Goal: Task Accomplishment & Management: Complete application form

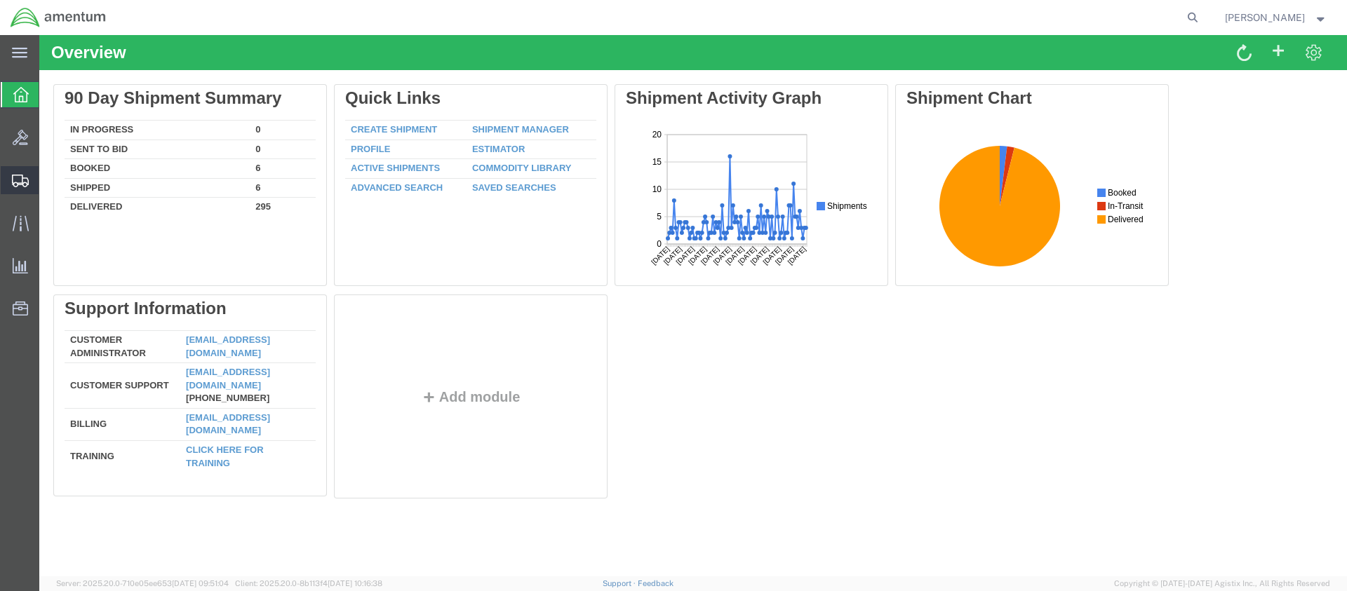
click at [0, 0] on span "Create Shipment" at bounding box center [0, 0] width 0 height 0
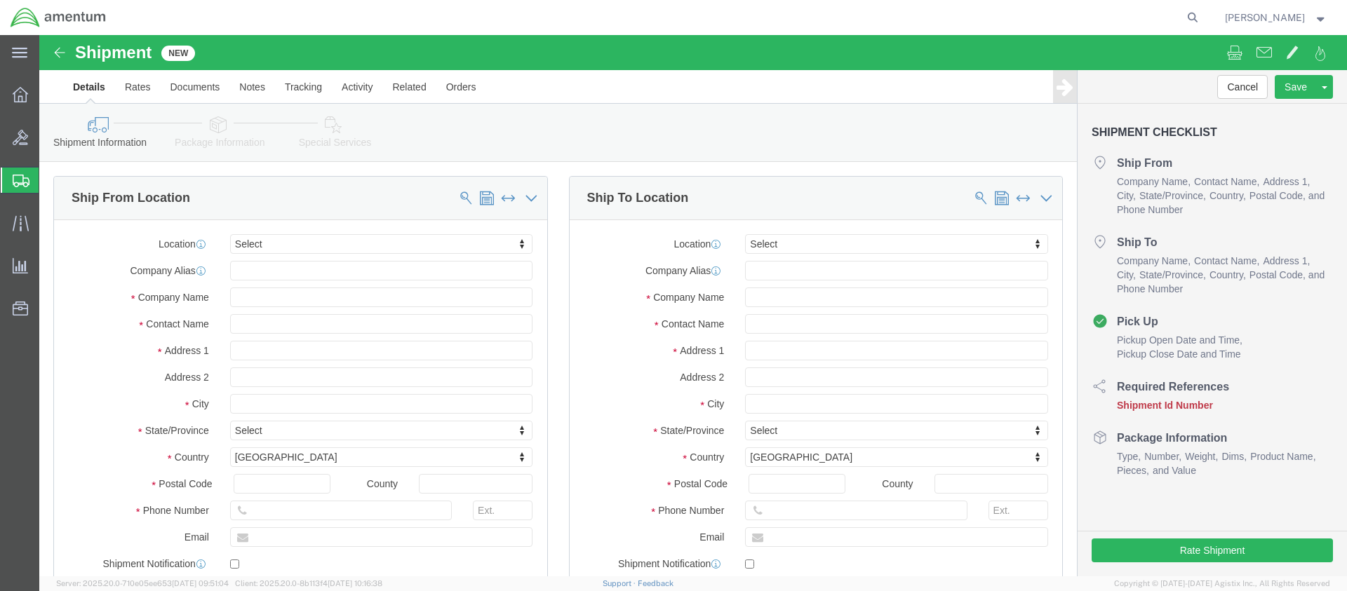
select select
click input "text"
type input "[PERSON_NAME]"
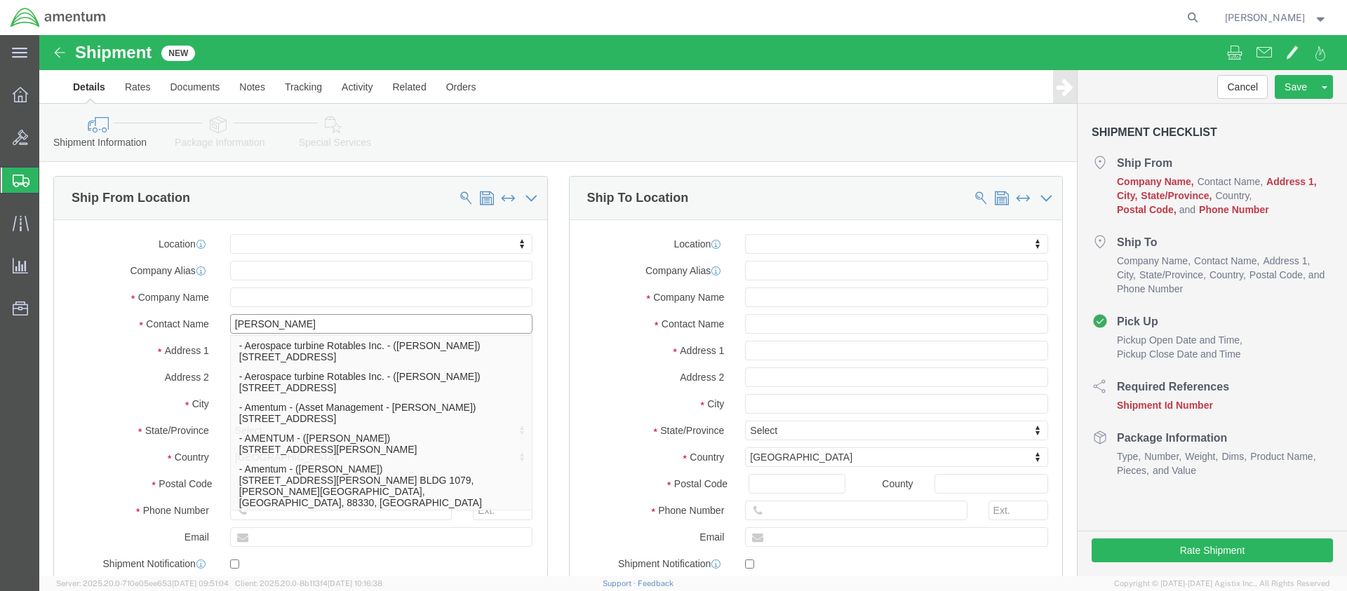
scroll to position [421, 0]
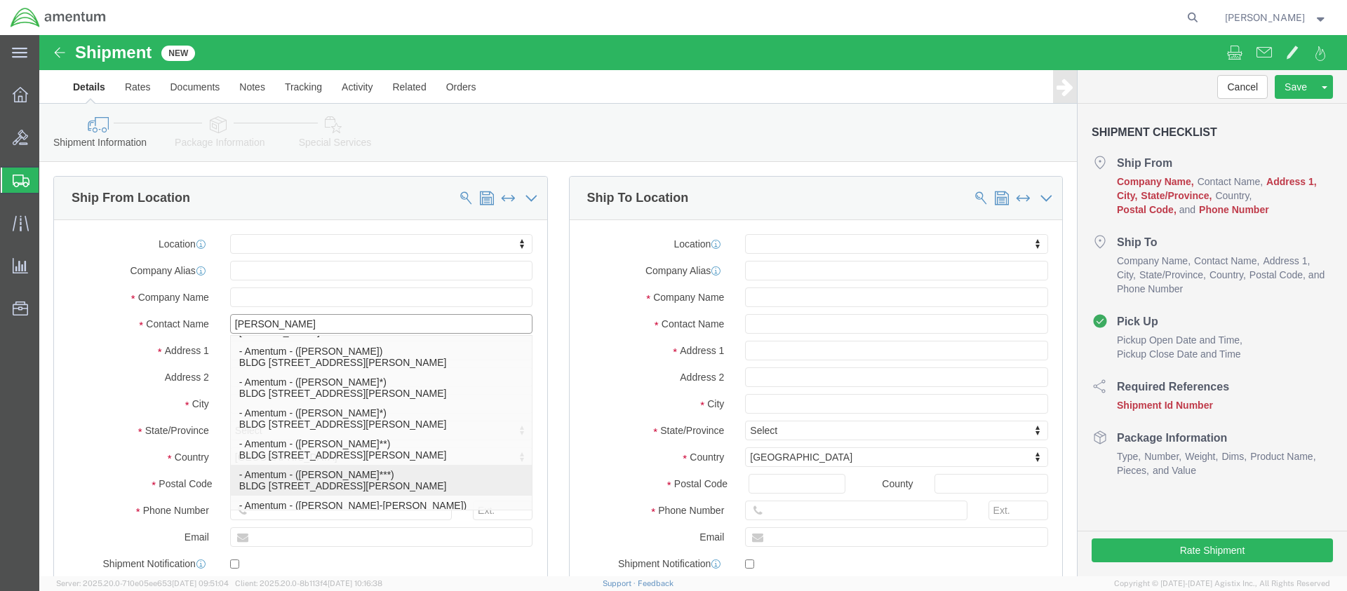
click p "- Amentum - ([PERSON_NAME]***) BLDG [STREET_ADDRESS][PERSON_NAME] Defrenn Army …"
select select "[GEOGRAPHIC_DATA]"
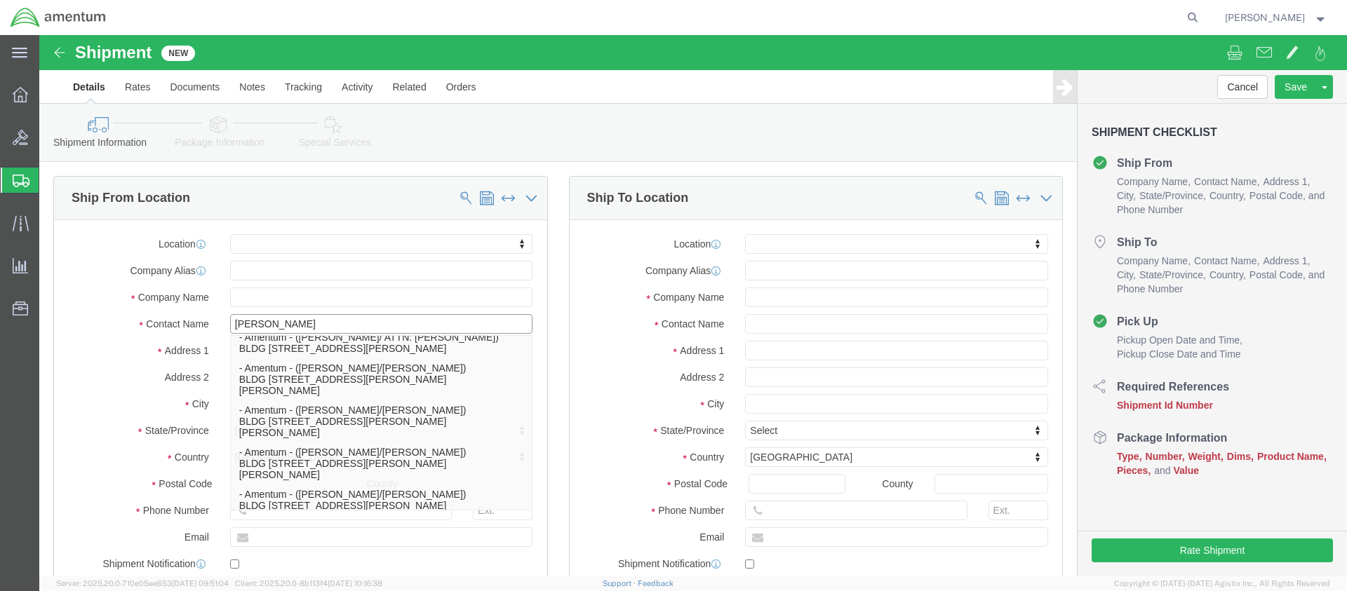
type input "[PERSON_NAME]"
click input "text"
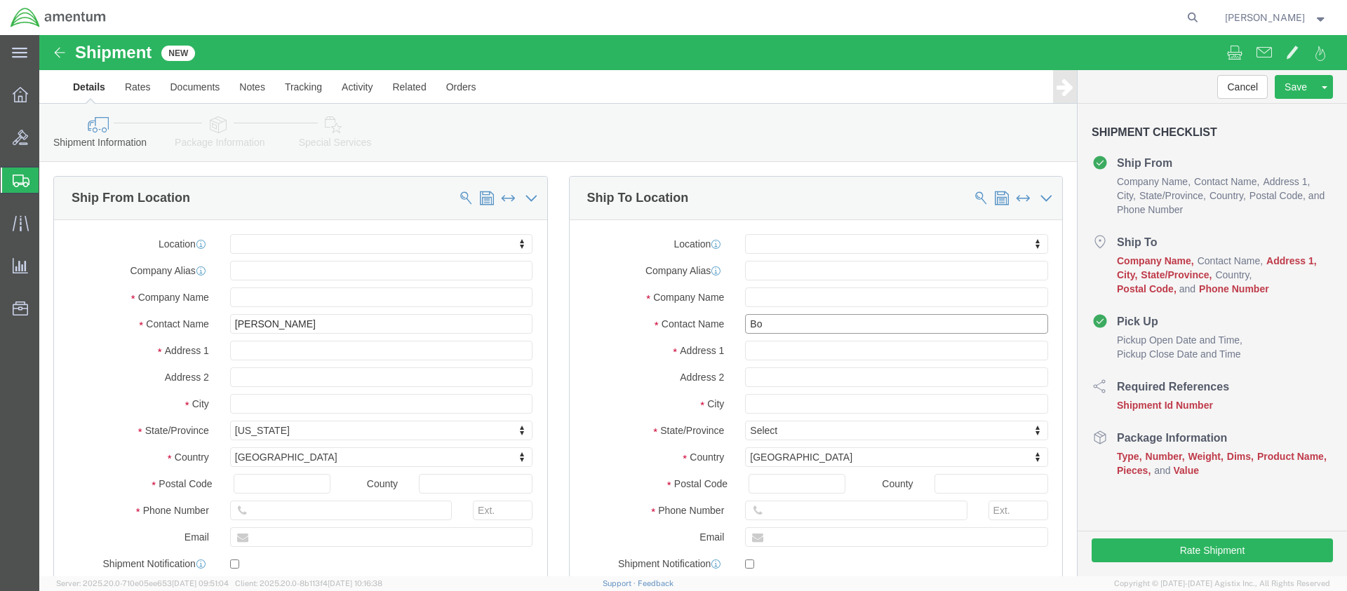
type input "[PERSON_NAME]"
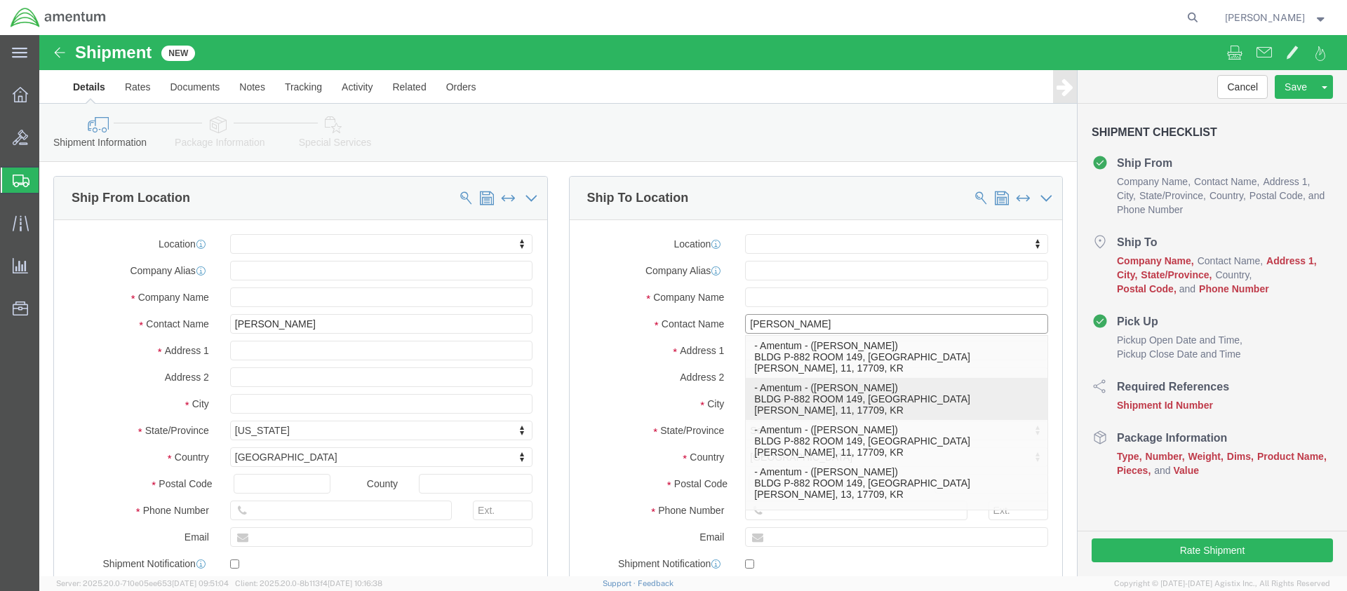
click p "- Amentum - ([PERSON_NAME]) BLDG P-882 ROOM 149, [GEOGRAPHIC_DATA][PERSON_NAME]…"
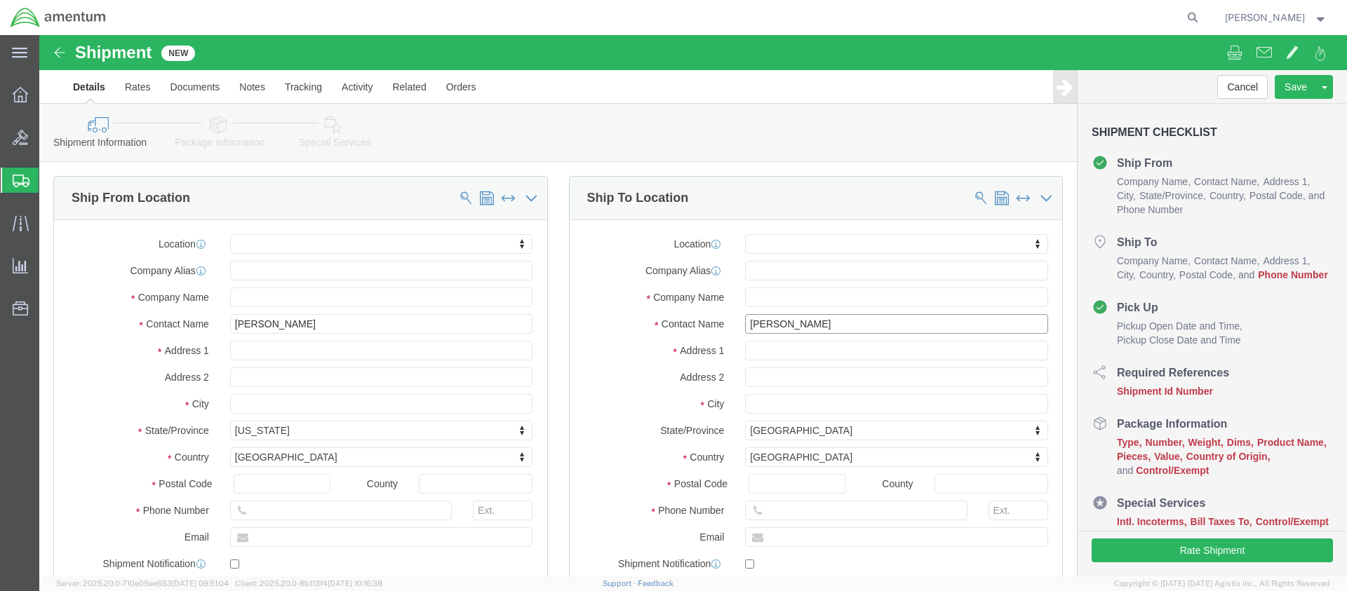
select select "11"
type input "[PERSON_NAME]"
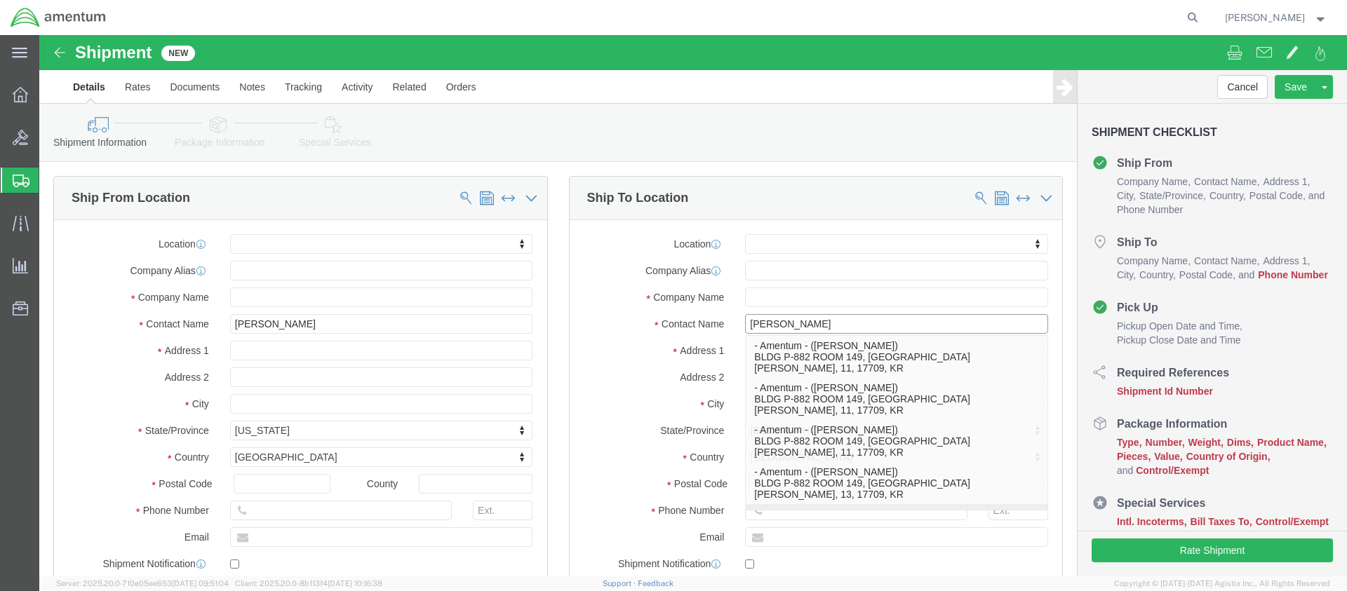
click p "- [DEMOGRAPHIC_DATA] Army C/O Amentum - ([PERSON_NAME]) BLDG P-882 ROOM 149, [G…"
select select "12"
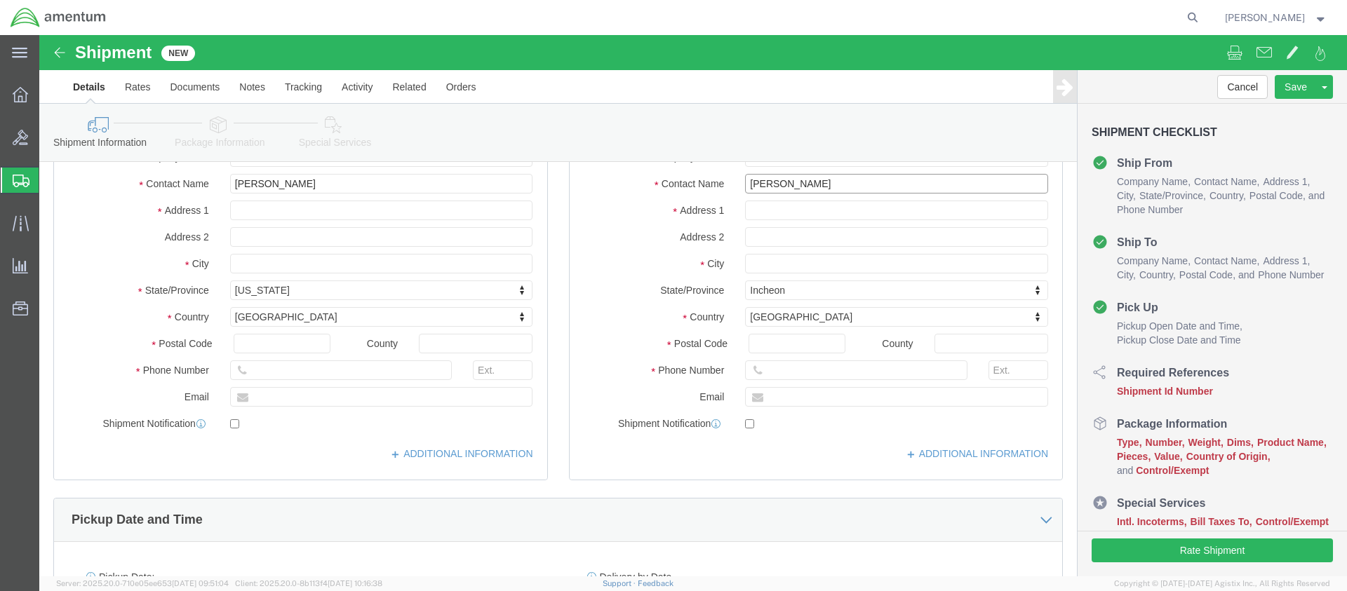
scroll to position [281, 0]
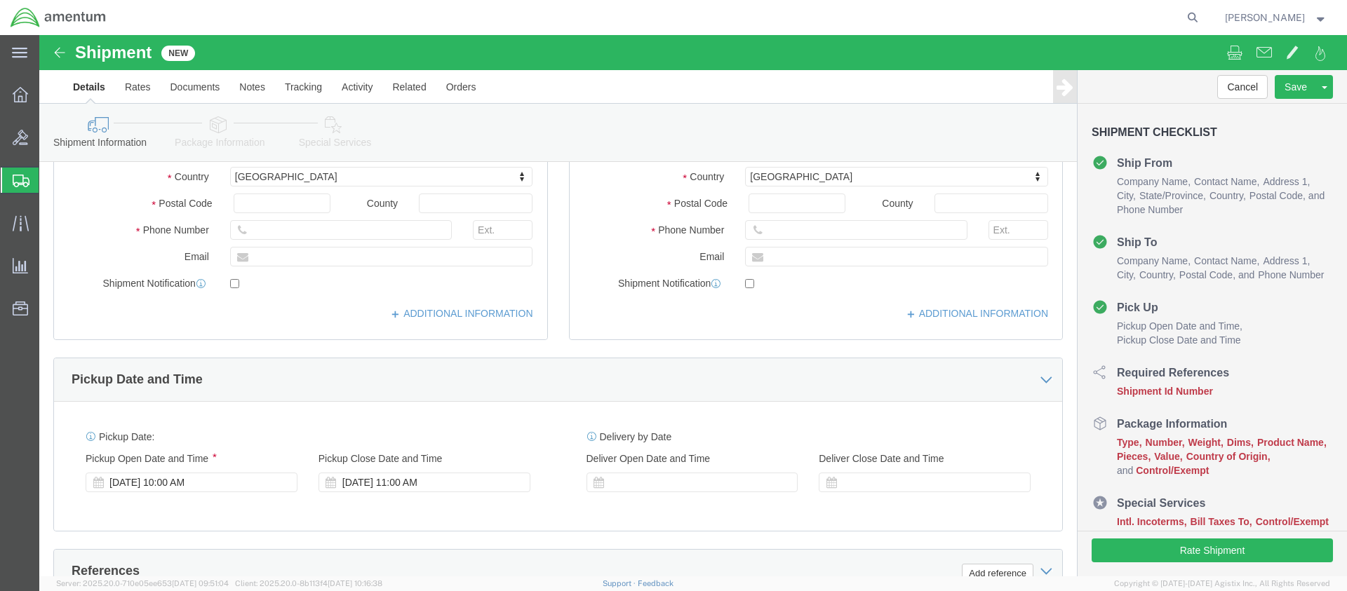
type input "[PERSON_NAME]"
click input "text"
paste input "4999.R.2521.AB.AD.02.KREA.00"
type input "4999.R.2521.AB.AD.02.KREA.00"
click input "[PERSON_NAME]"
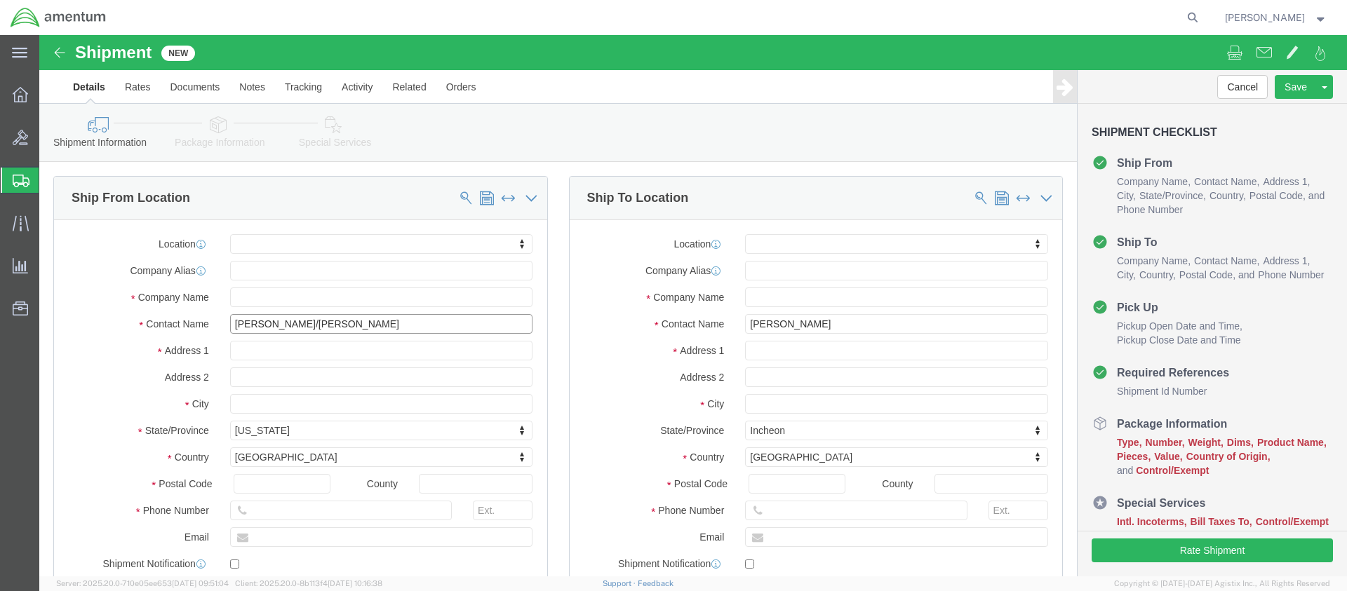
scroll to position [0, 0]
type input "[PERSON_NAME]/[PERSON_NAME]"
click button "Continue"
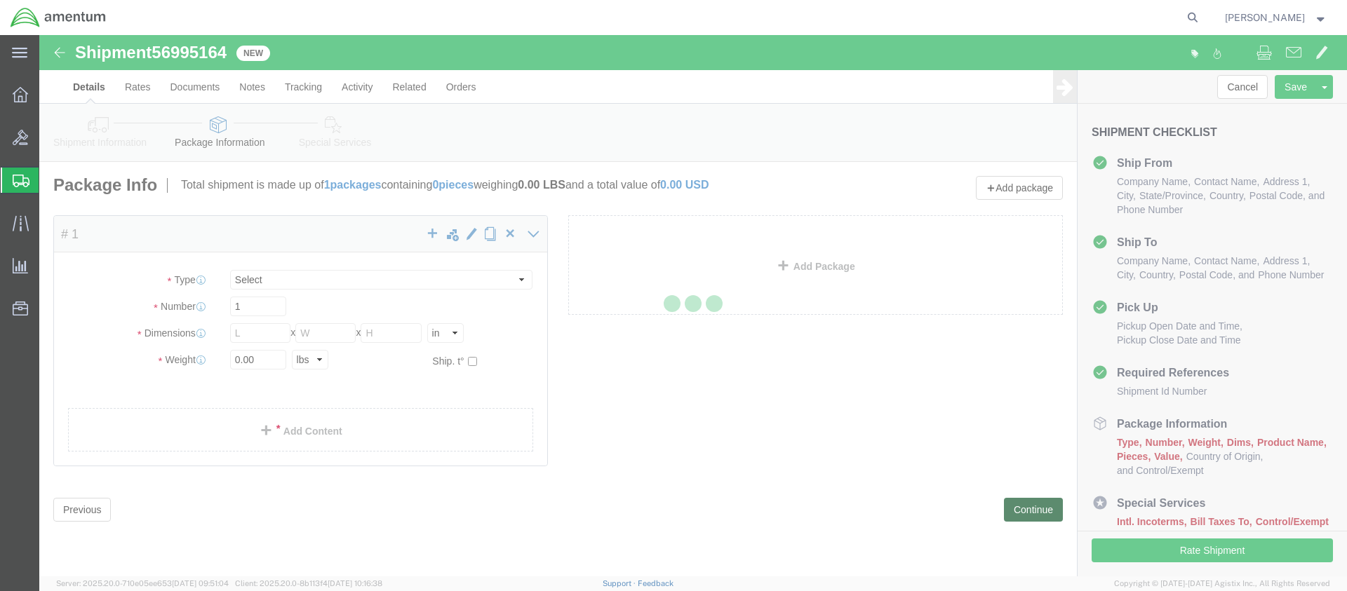
select select "CBOX"
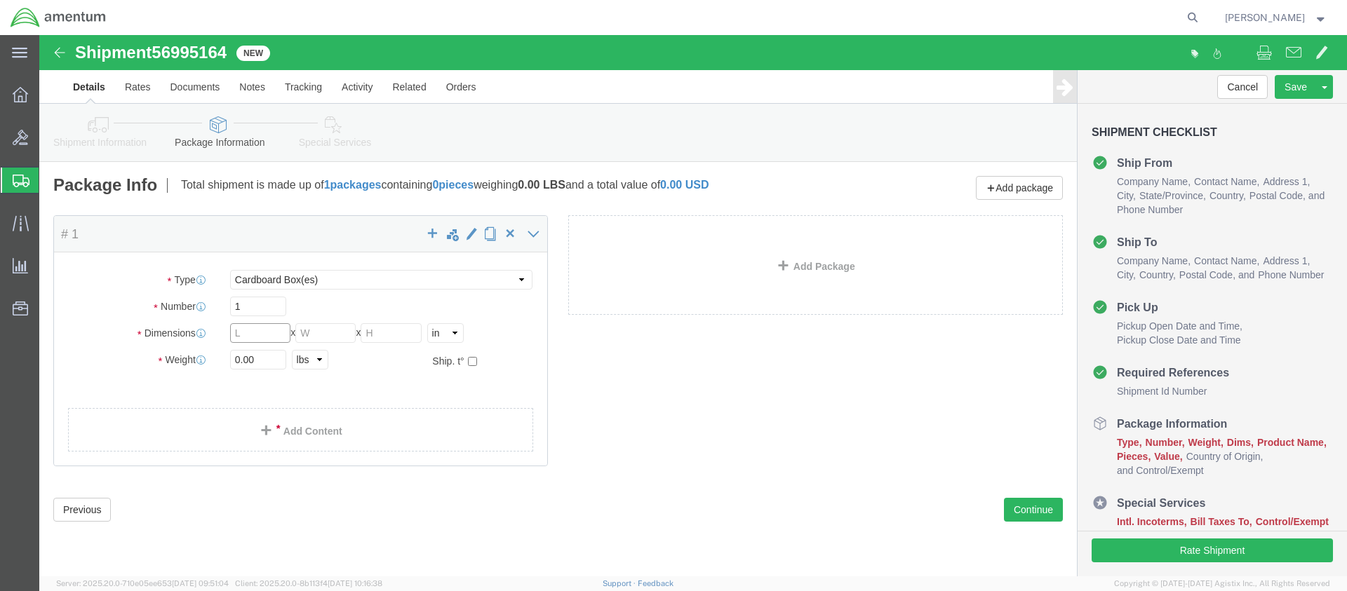
click input "text"
type input "8"
type input "1.5"
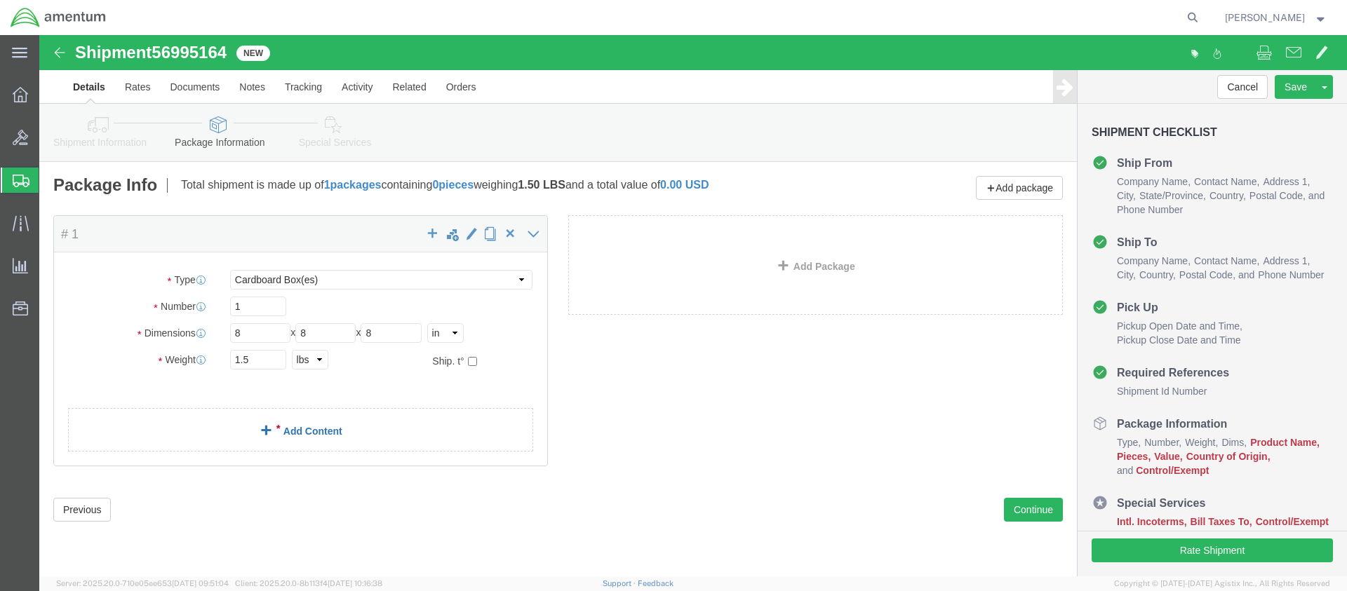
click link "Add Content"
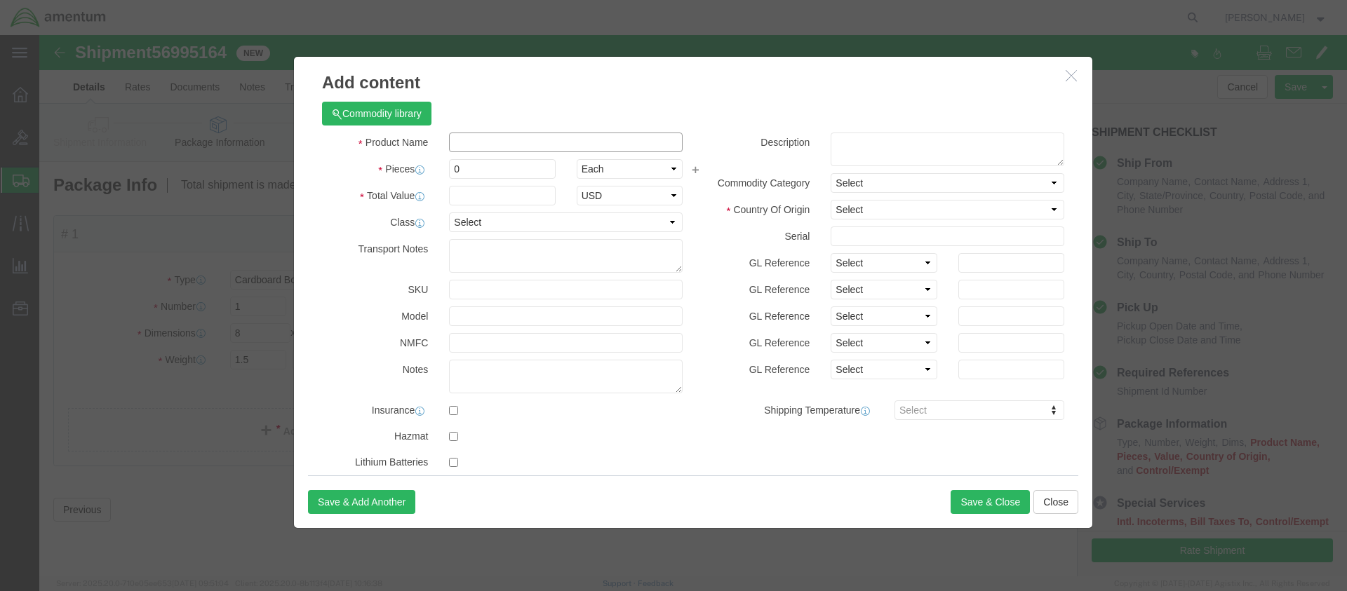
click input "text"
type input "Protective Cover, TDU"
drag, startPoint x: 422, startPoint y: 133, endPoint x: 409, endPoint y: 132, distance: 12.7
click input "0"
type input "1"
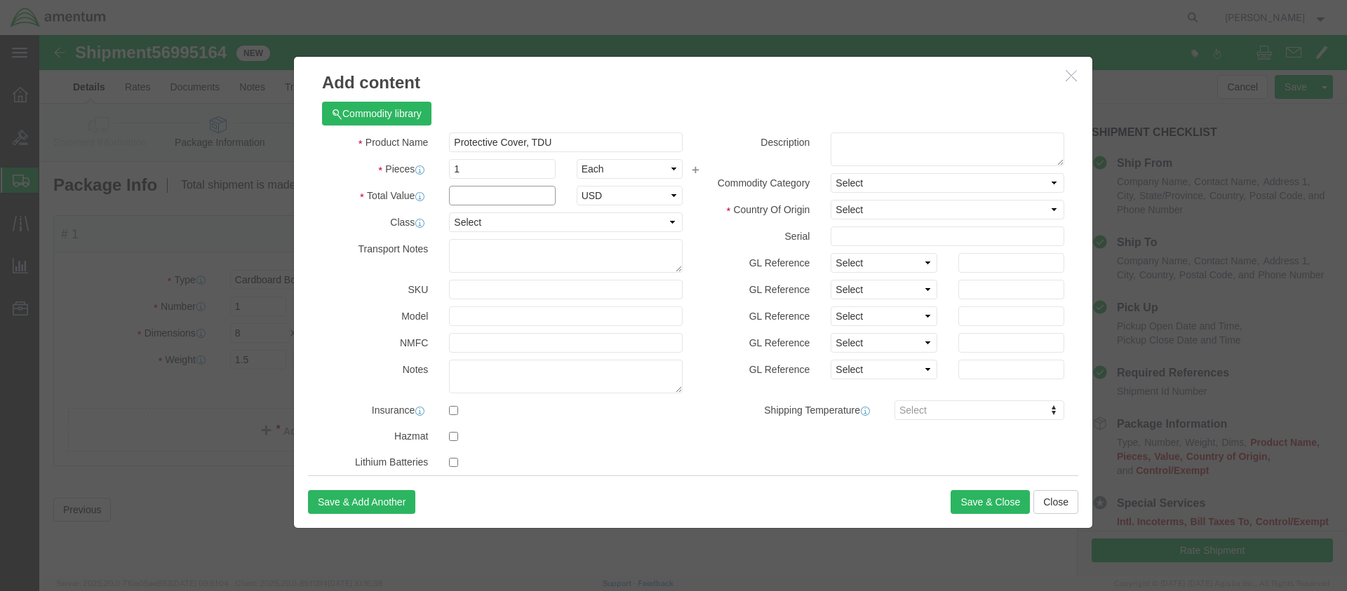
click input "text"
type input "163.04"
select select "50"
click textarea
type textarea "1270-01-571-0298"
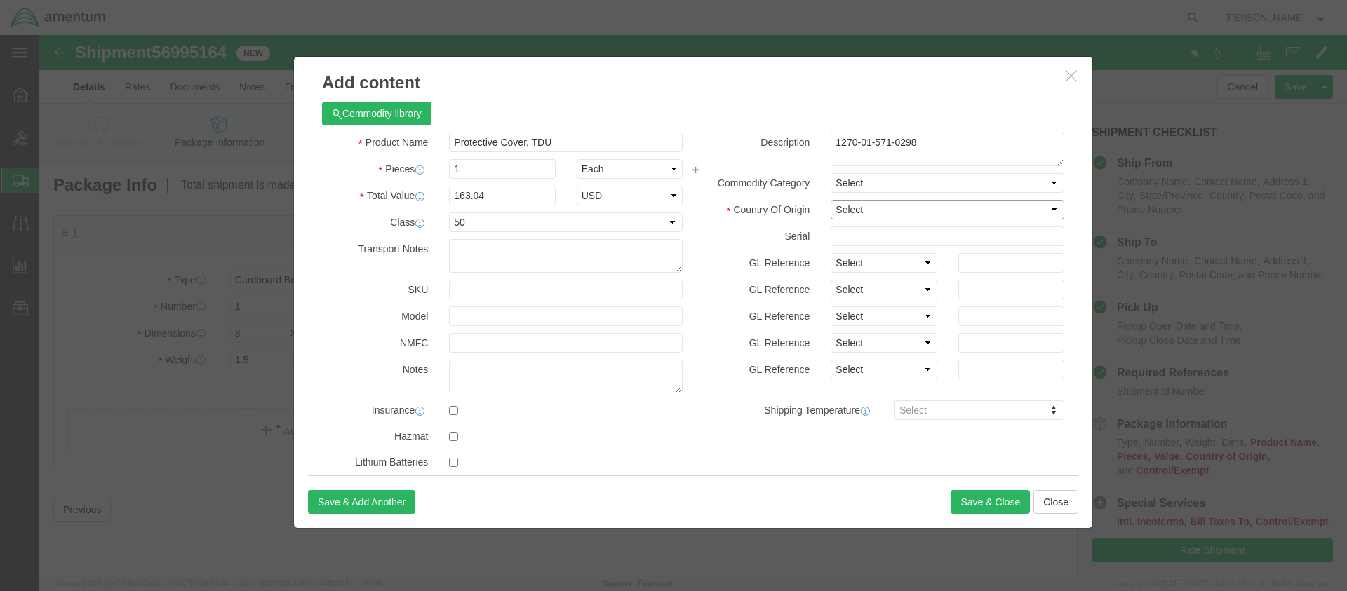
select select "US"
click input "text"
type input "NA"
click textarea
type textarea "MFR: Plastics UNL INC"
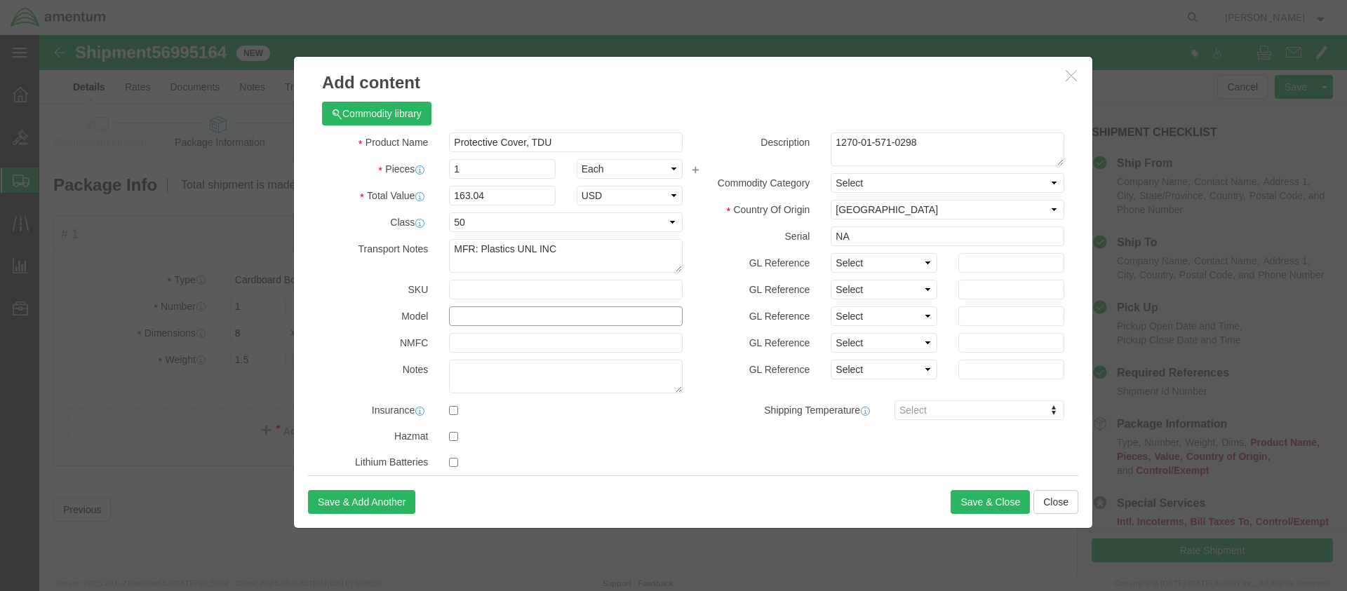
click input "text"
paste input "76502623"
type input "76502623"
click button "Save & Close"
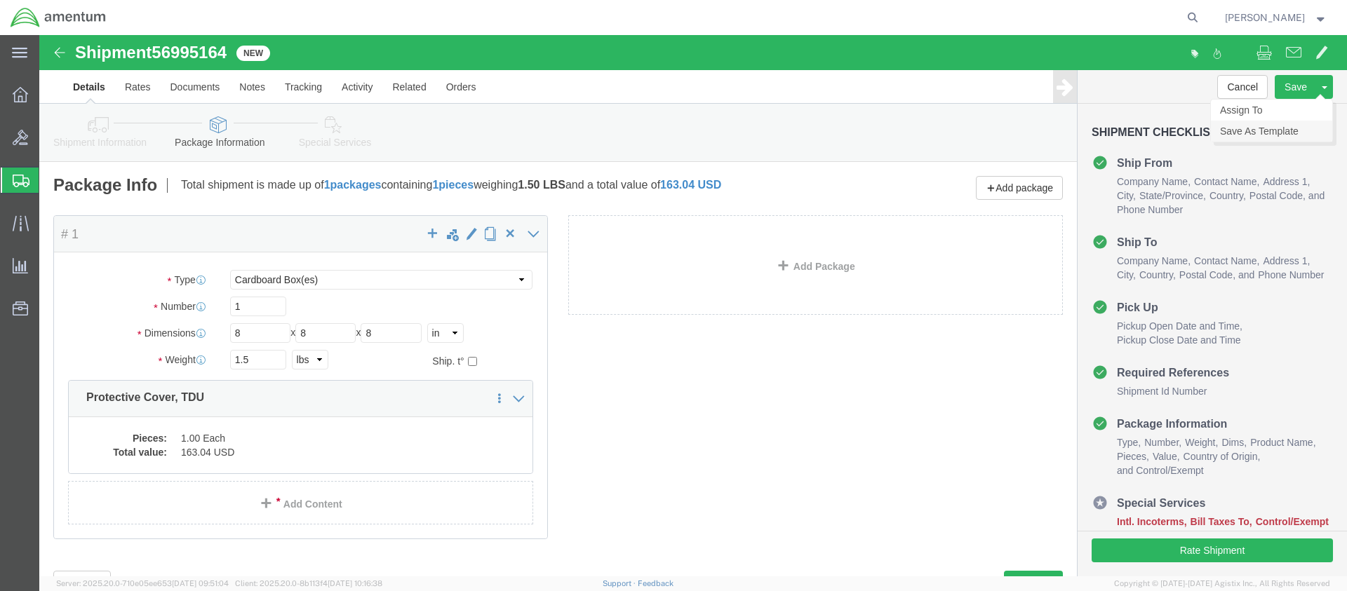
click link "Save As Template"
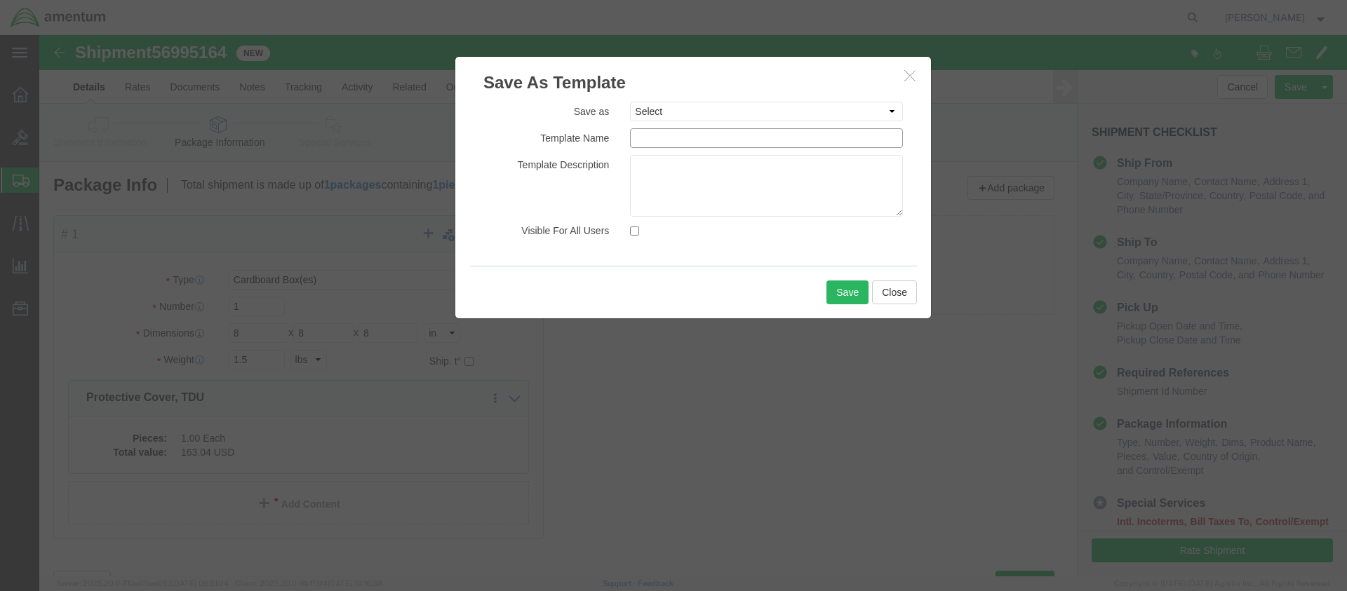
click input "text"
